Goal: Task Accomplishment & Management: Manage account settings

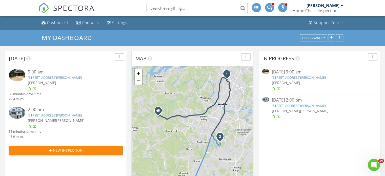
click at [42, 77] on link "7806 Mullen Dr, Austin, TX 78757" at bounding box center [55, 77] width 54 height 5
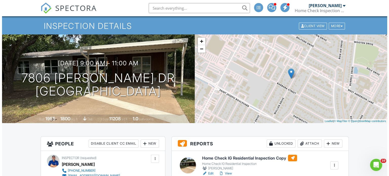
scroll to position [76, 0]
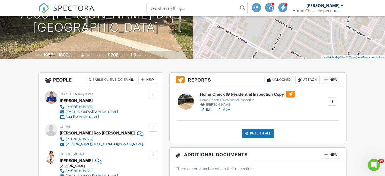
click at [260, 134] on div "Publish All" at bounding box center [258, 134] width 32 height 10
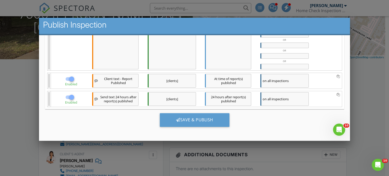
scroll to position [3, 0]
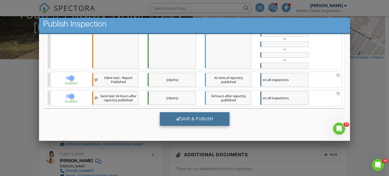
drag, startPoint x: 196, startPoint y: 120, endPoint x: 194, endPoint y: 118, distance: 2.9
click at [195, 118] on div "Save & Publish" at bounding box center [194, 119] width 70 height 14
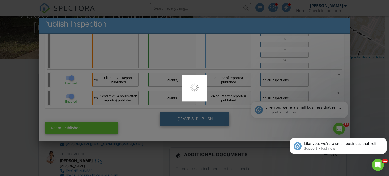
scroll to position [0, 0]
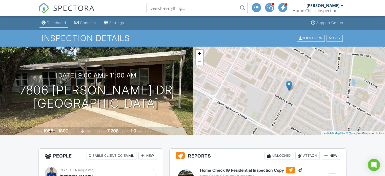
click at [54, 26] on link "Dashboard" at bounding box center [53, 22] width 29 height 9
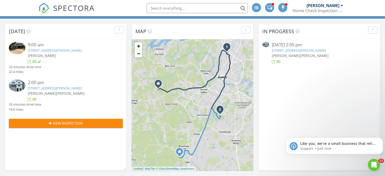
scroll to position [25, 0]
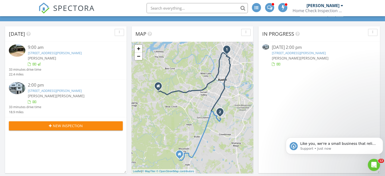
click at [43, 90] on link "6312 Stockman Dr 3, Austin, TX 78747" at bounding box center [55, 90] width 54 height 5
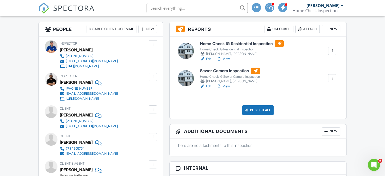
click at [207, 59] on link "Edit" at bounding box center [205, 58] width 11 height 5
